Goal: Check status

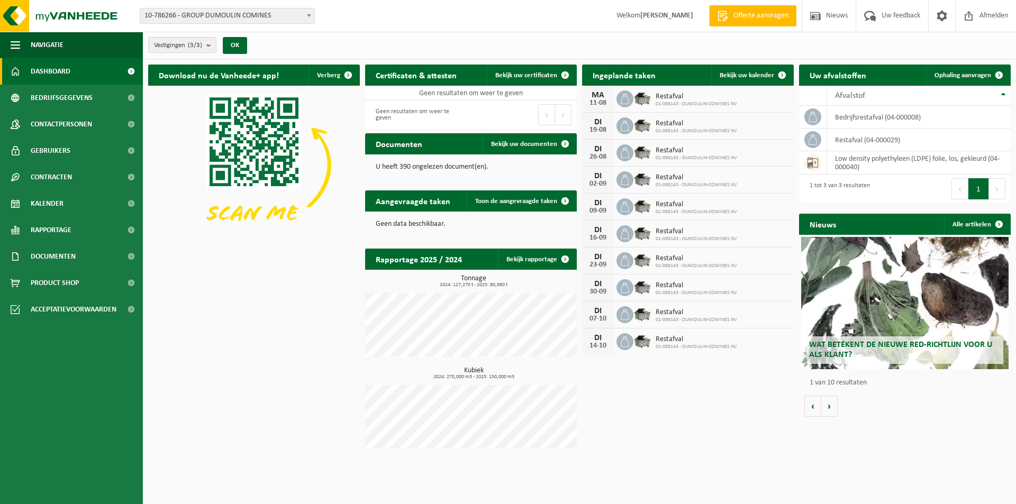
click at [691, 105] on span "01-098143 - DUMOULIN-COMINES NV" at bounding box center [696, 104] width 81 height 6
click at [596, 102] on div "11-08" at bounding box center [597, 102] width 21 height 7
click at [211, 45] on b "submit" at bounding box center [211, 45] width 10 height 15
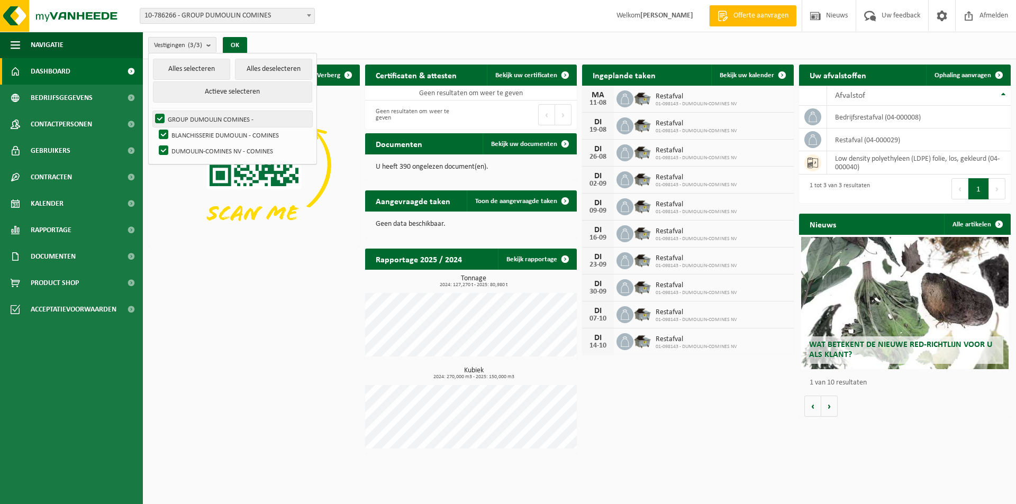
click at [199, 117] on label "GROUP DUMOULIN COMINES -" at bounding box center [232, 119] width 159 height 16
click at [151, 111] on input "GROUP DUMOULIN COMINES -" at bounding box center [151, 111] width 1 height 1
checkbox input "false"
click at [202, 130] on label "BLANCHISSERIE DUMOULIN - COMINES" at bounding box center [235, 135] width 156 height 16
click at [155, 127] on input "BLANCHISSERIE DUMOULIN - COMINES" at bounding box center [154, 126] width 1 height 1
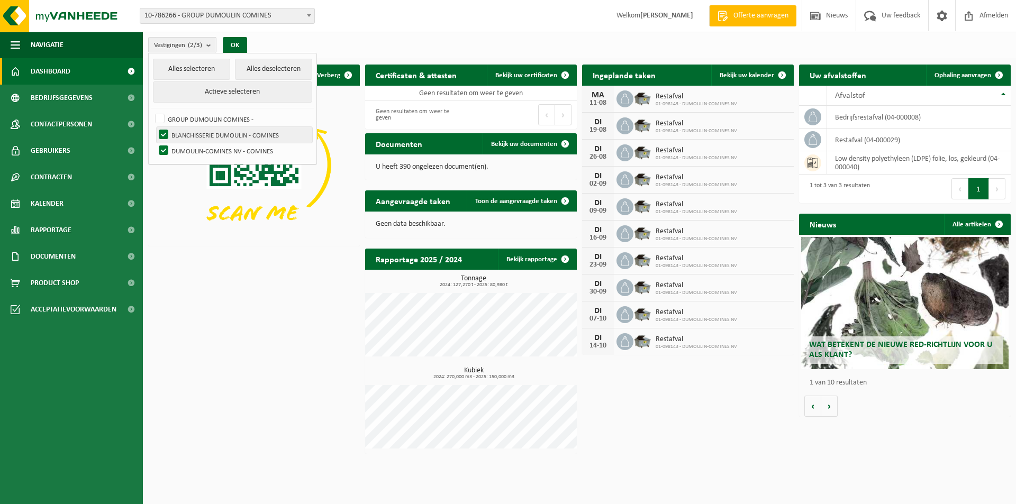
checkbox input "false"
click at [239, 42] on button "OK" at bounding box center [235, 45] width 24 height 17
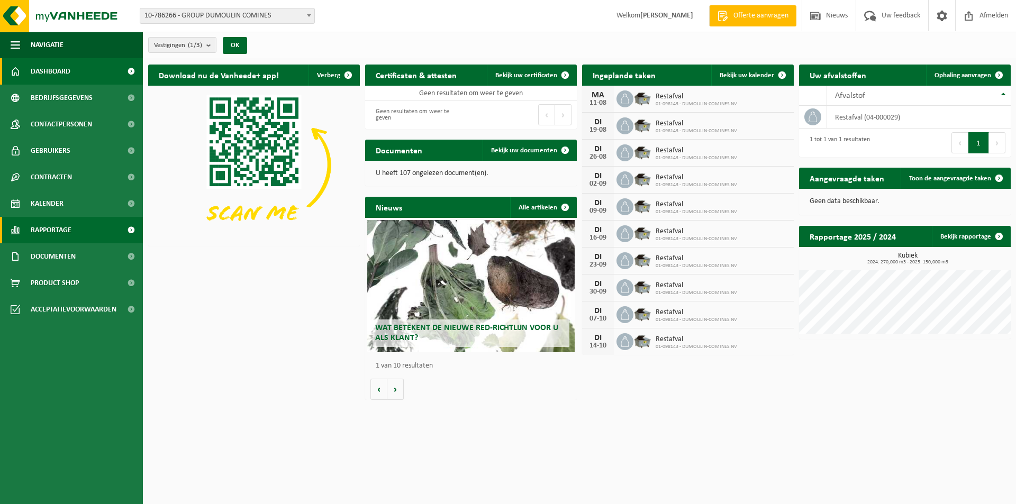
click at [58, 231] on span "Rapportage" at bounding box center [51, 230] width 41 height 26
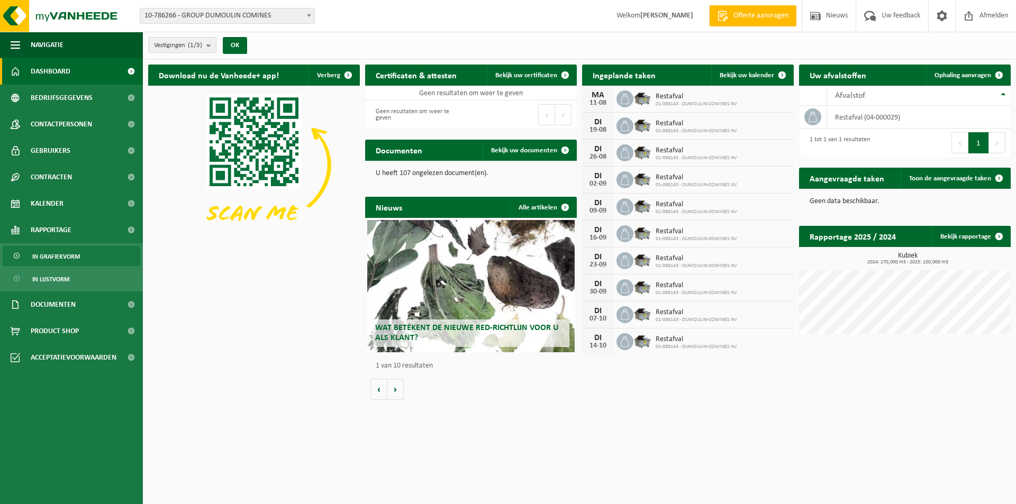
click at [60, 251] on span "In grafiekvorm" at bounding box center [56, 257] width 48 height 20
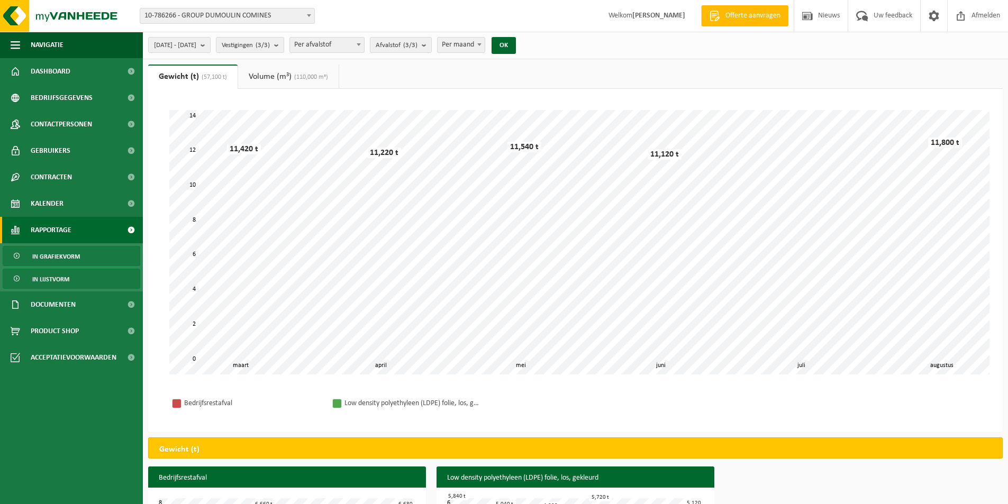
click at [60, 278] on span "In lijstvorm" at bounding box center [50, 279] width 37 height 20
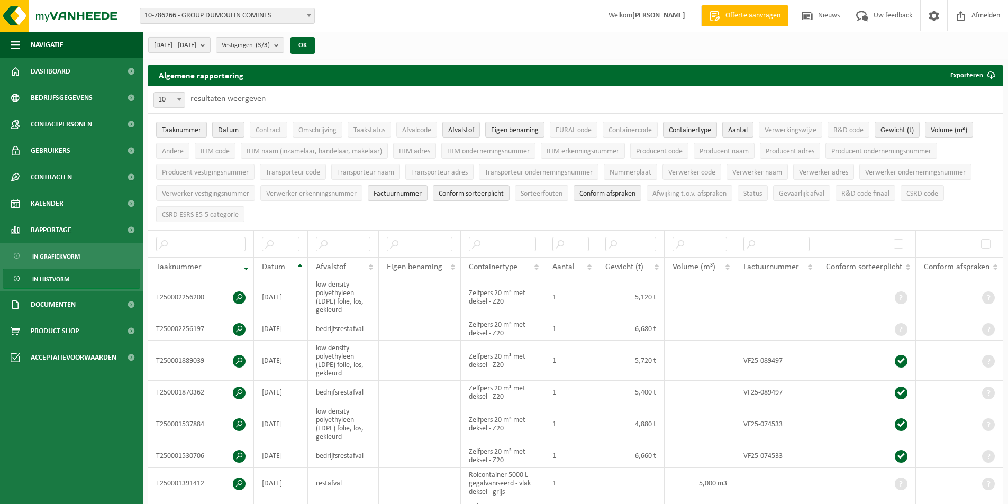
click at [210, 47] on b "submit" at bounding box center [206, 45] width 10 height 15
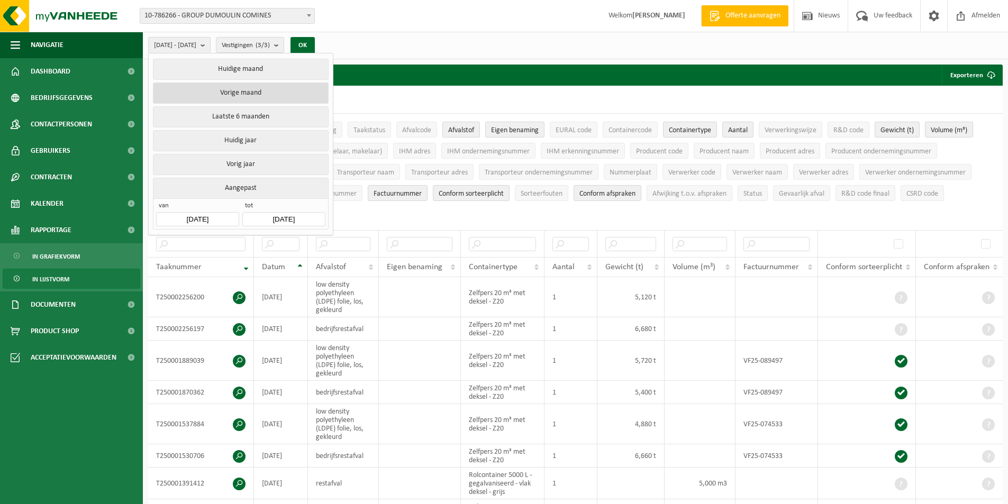
click at [240, 93] on button "Vorige maand" at bounding box center [240, 93] width 175 height 21
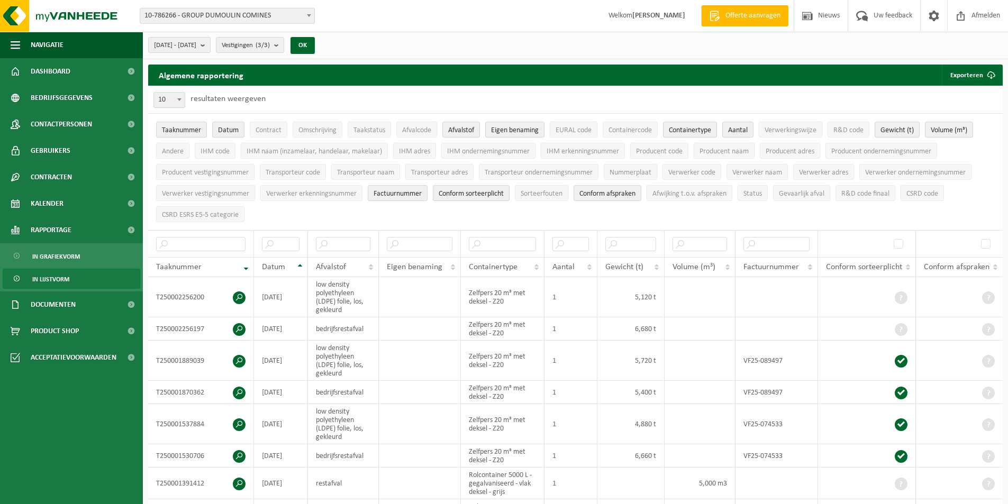
scroll to position [370, 0]
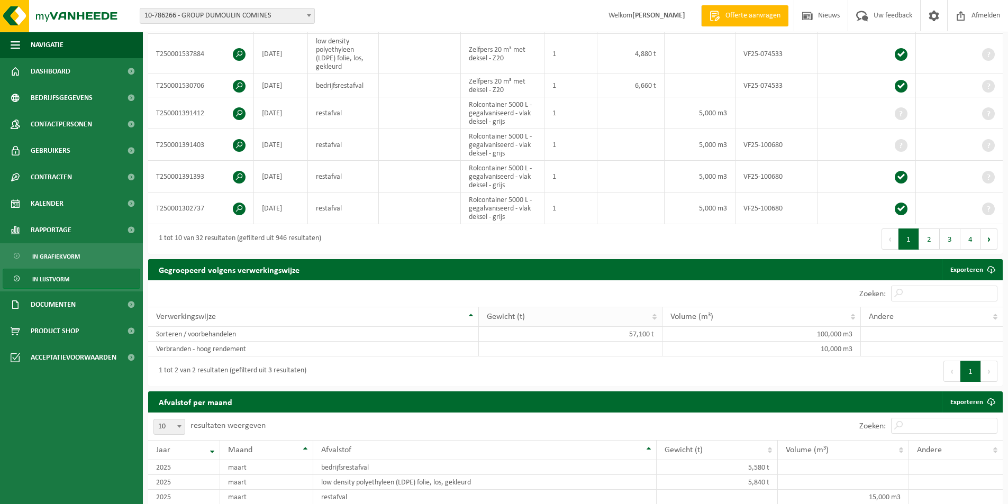
click at [597, 319] on th "Gewicht (t)" at bounding box center [571, 317] width 184 height 20
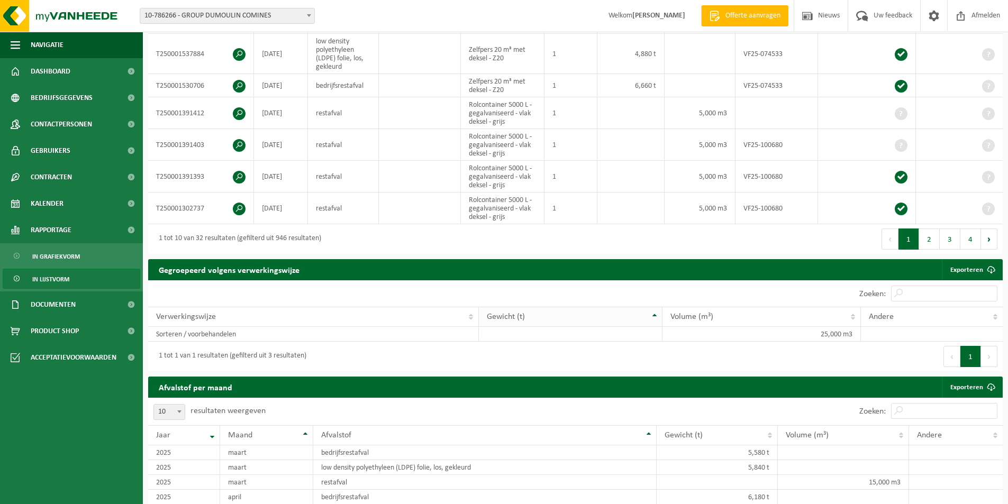
click at [660, 311] on th "Gewicht (t)" at bounding box center [571, 317] width 184 height 20
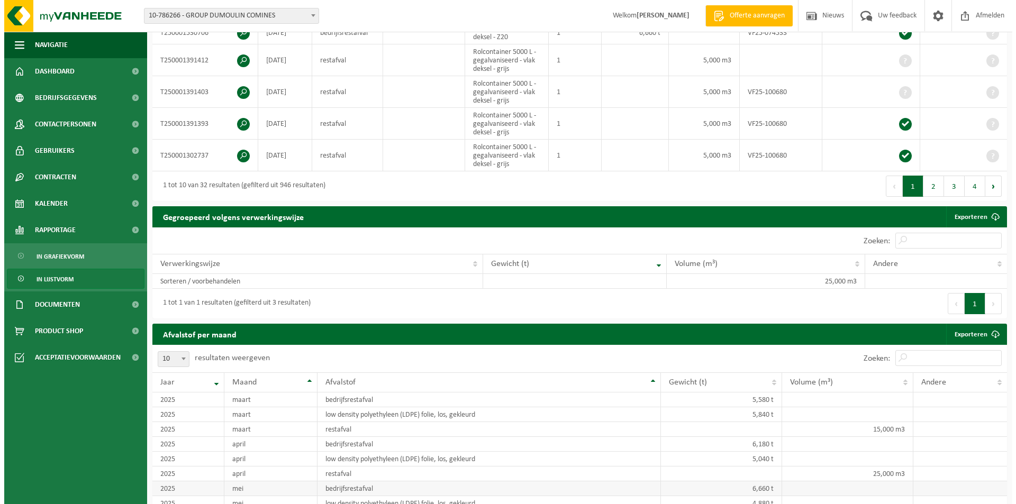
scroll to position [317, 0]
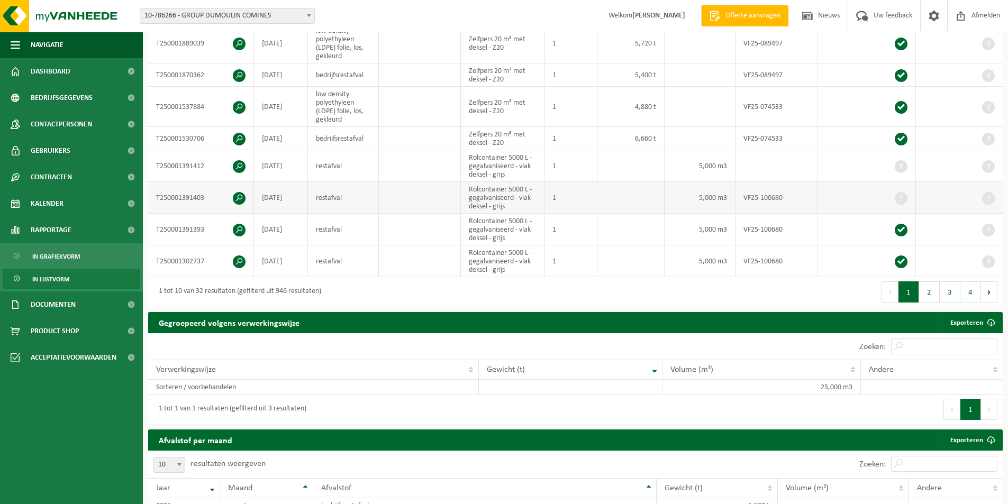
click at [238, 193] on span at bounding box center [239, 198] width 13 height 13
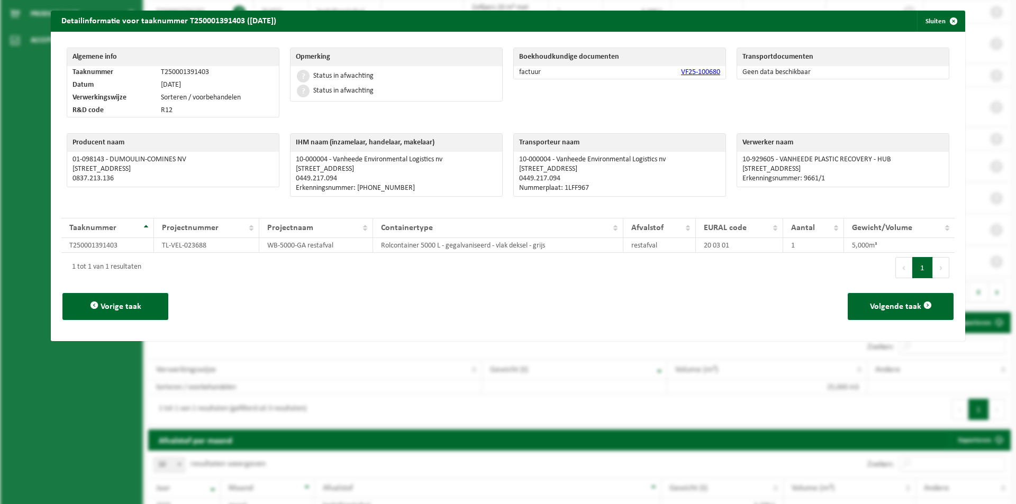
click at [933, 270] on button "Volgende" at bounding box center [941, 267] width 16 height 21
